Goal: Navigation & Orientation: Find specific page/section

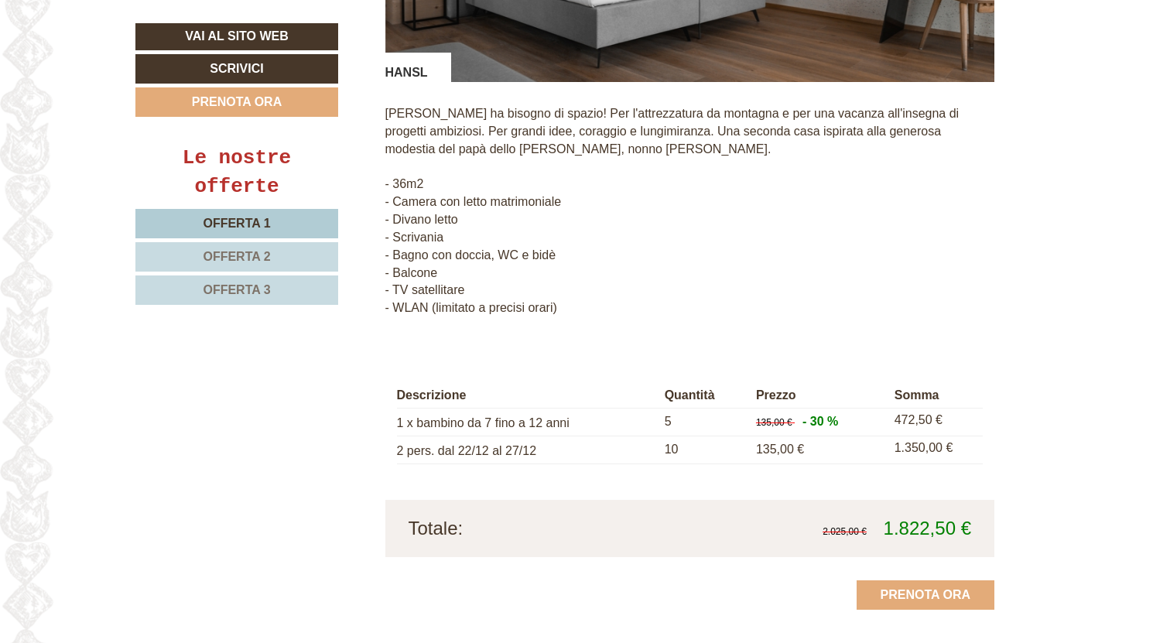
scroll to position [1548, 0]
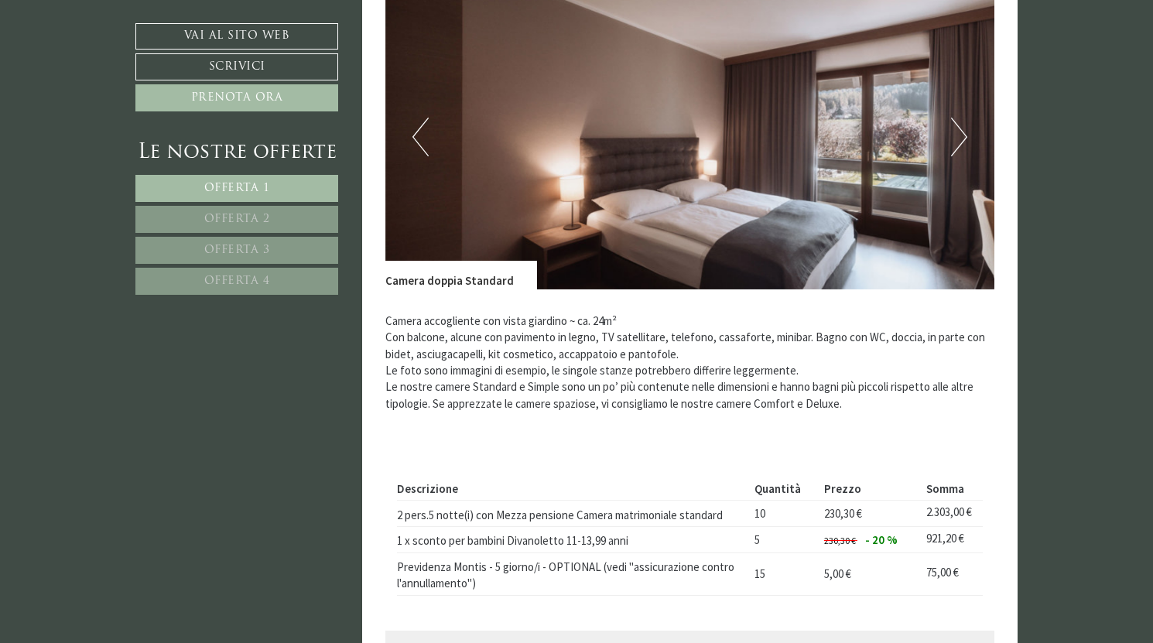
scroll to position [929, 0]
